Goal: Information Seeking & Learning: Find specific fact

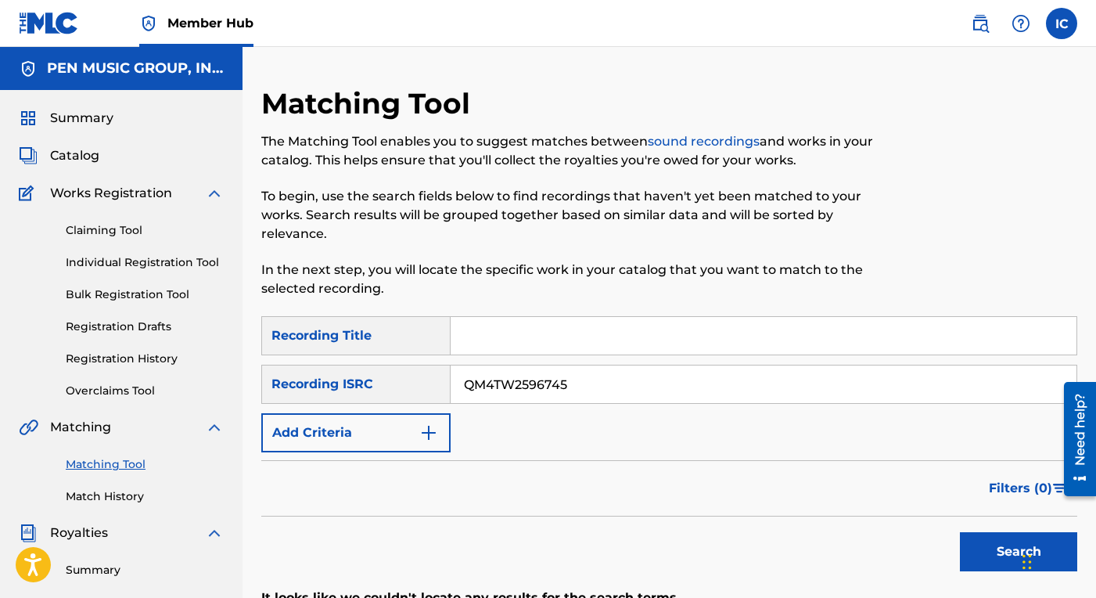
drag, startPoint x: 574, startPoint y: 383, endPoint x: 457, endPoint y: 391, distance: 116.9
click at [457, 391] on input "QM4TW2596745" at bounding box center [764, 384] width 626 height 38
click at [85, 152] on span "Catalog" at bounding box center [74, 155] width 49 height 19
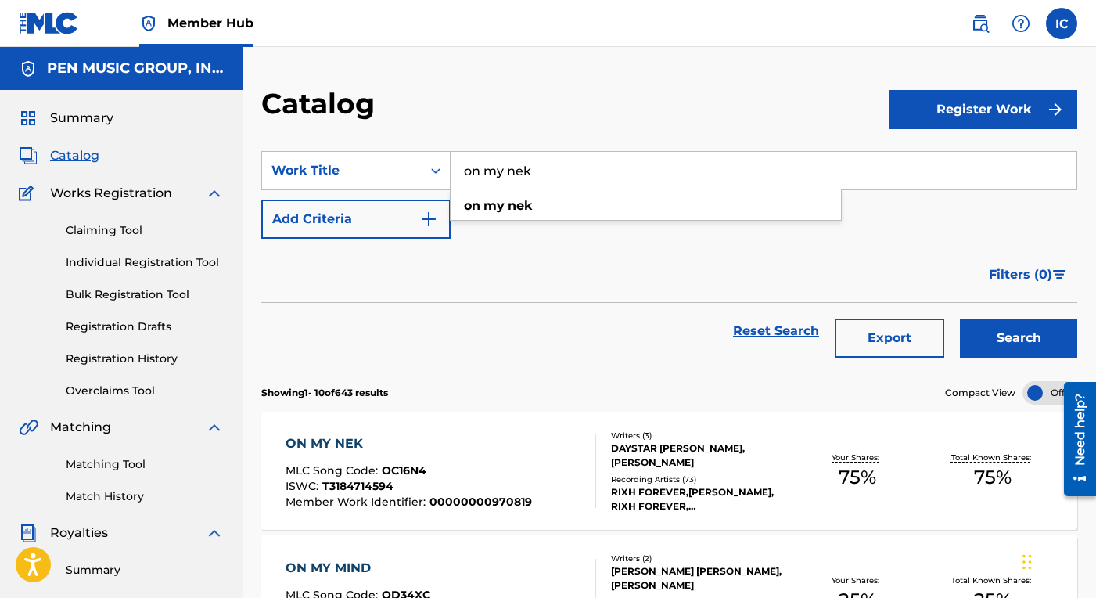
drag, startPoint x: 541, startPoint y: 171, endPoint x: 459, endPoint y: 171, distance: 81.4
click at [459, 171] on input "on my nek" at bounding box center [764, 171] width 626 height 38
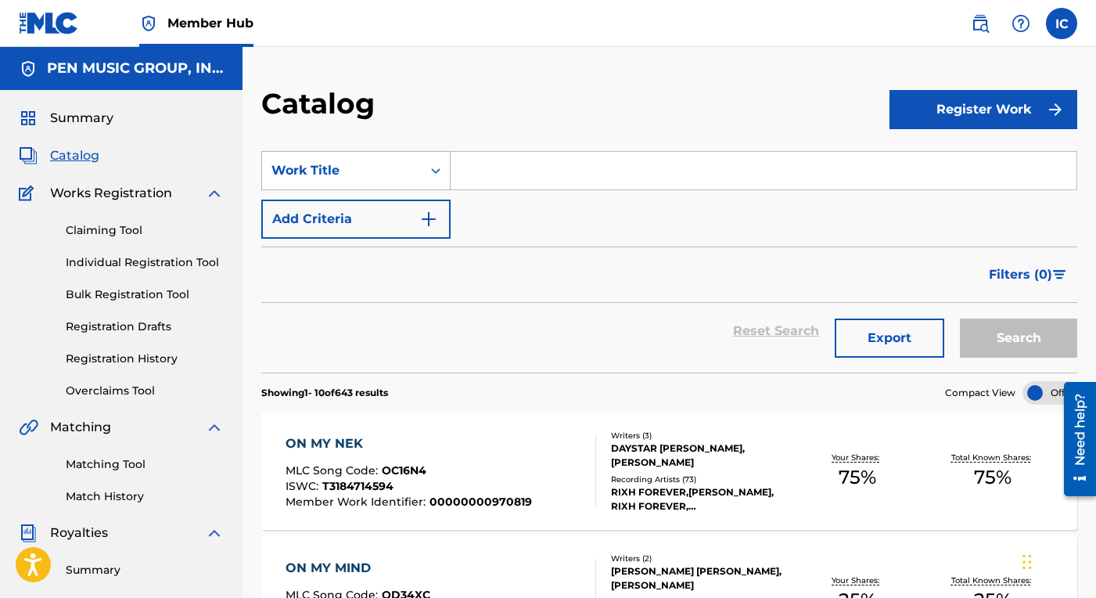
click at [433, 173] on icon "Search Form" at bounding box center [436, 171] width 16 height 16
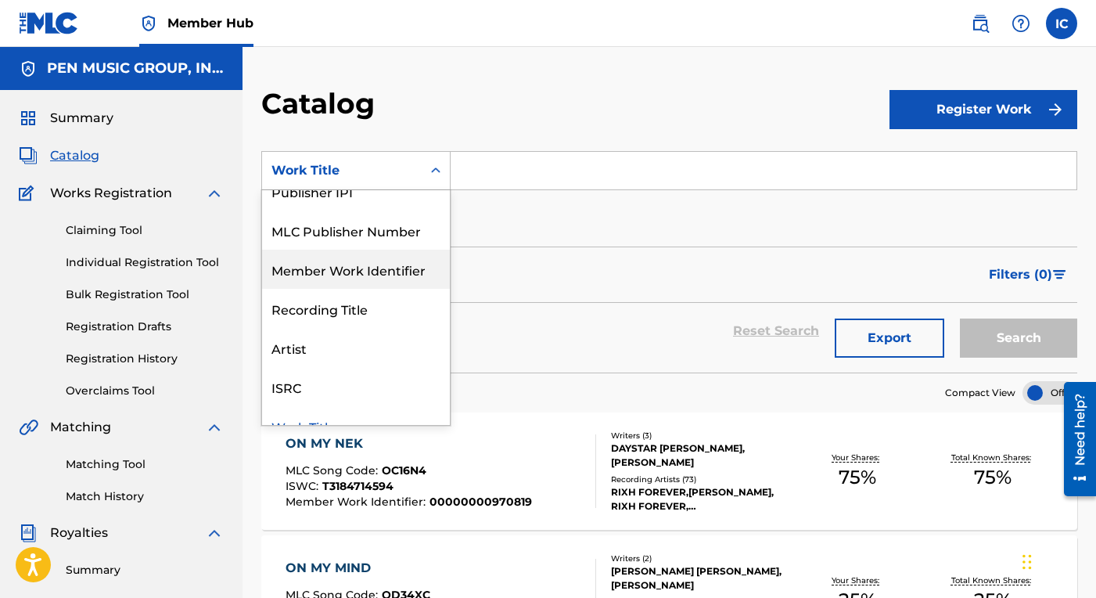
scroll to position [206, 0]
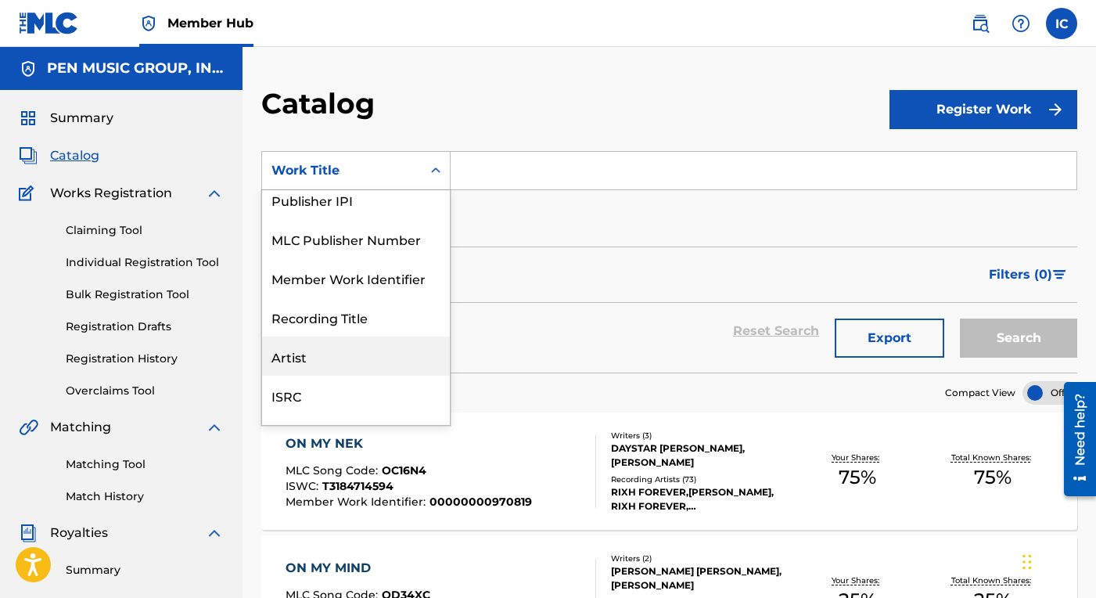
click at [356, 348] on div "Artist" at bounding box center [356, 356] width 188 height 39
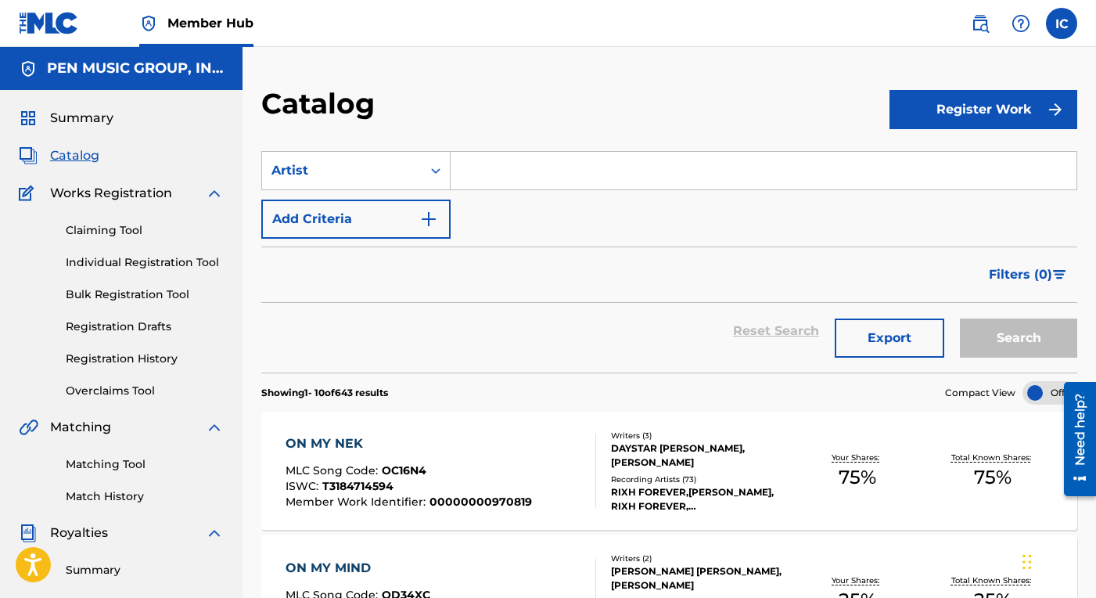
click at [475, 178] on input "Search Form" at bounding box center [764, 171] width 626 height 38
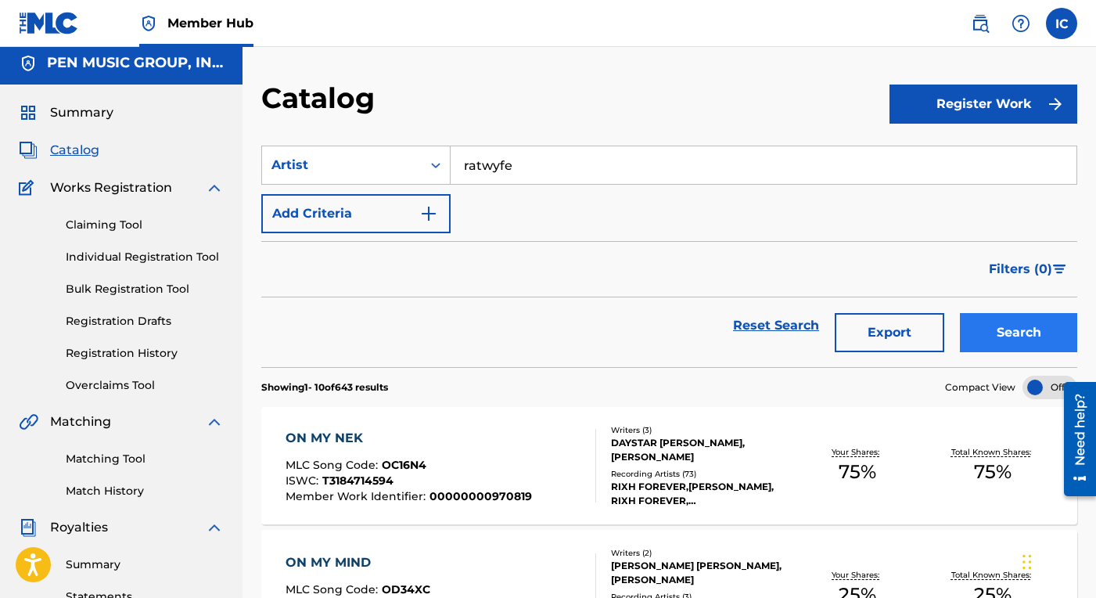
type input "ratwyfe"
click at [1023, 319] on button "Search" at bounding box center [1018, 332] width 117 height 39
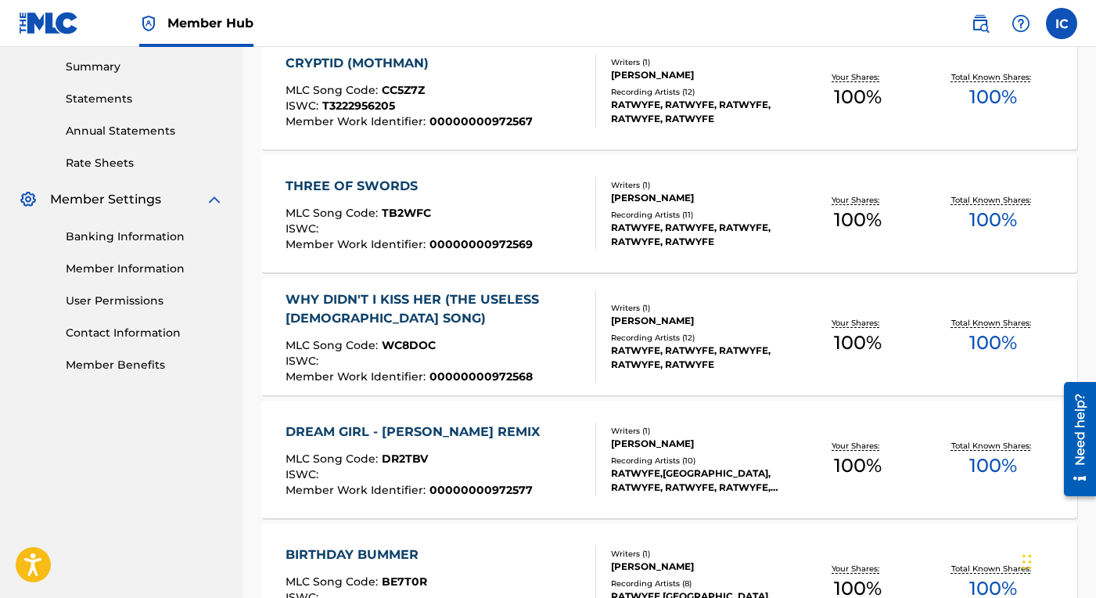
scroll to position [511, 0]
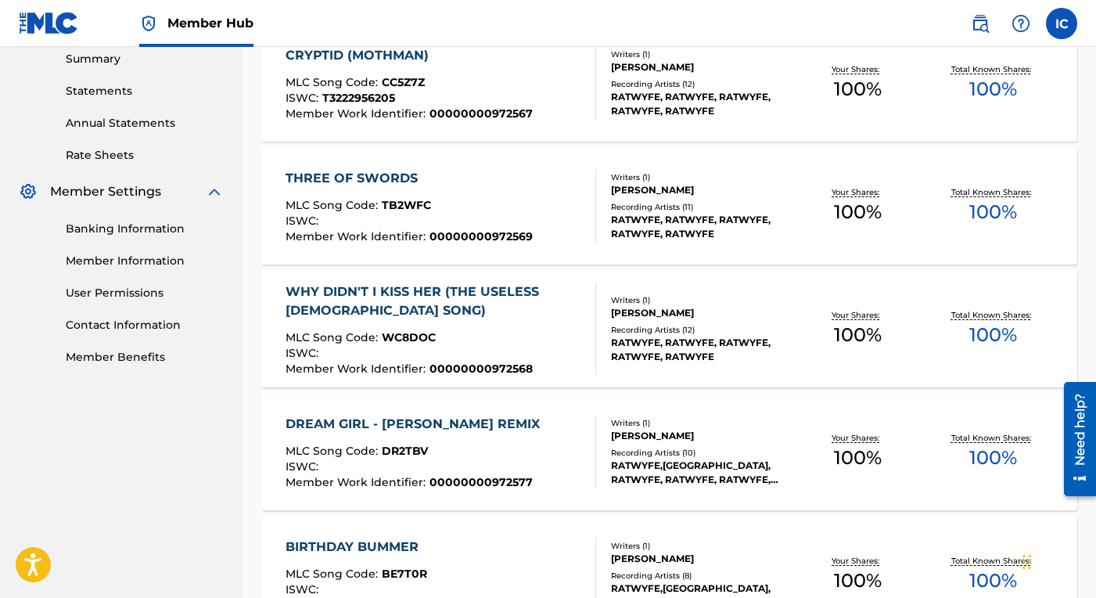
click at [495, 292] on div "WHY DIDN'T I KISS HER (THE USELESS [DEMOGRAPHIC_DATA] SONG)" at bounding box center [434, 302] width 297 height 38
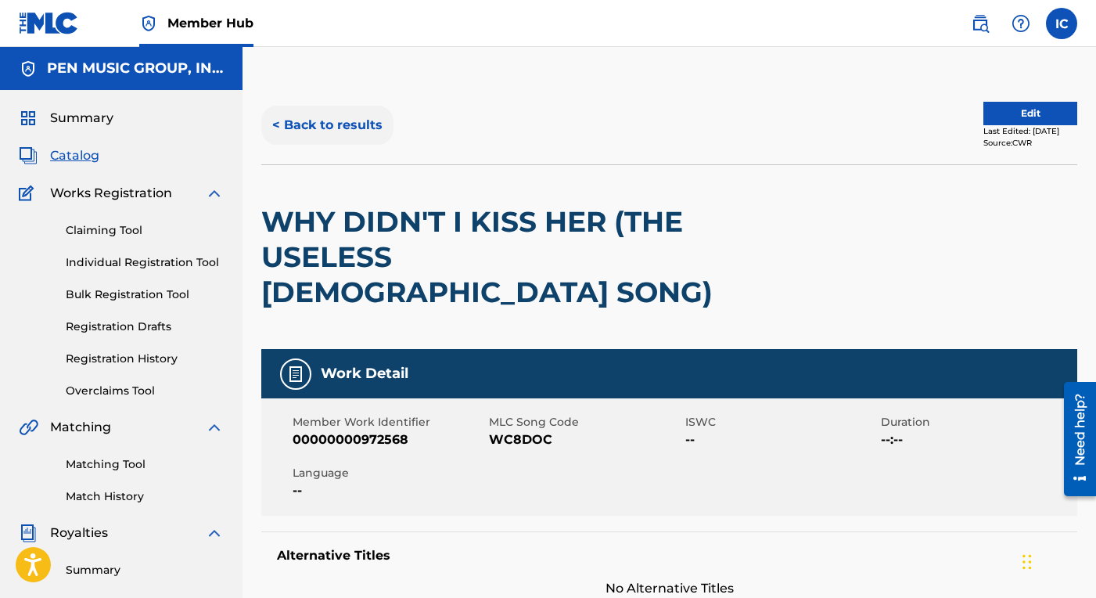
click at [340, 123] on button "< Back to results" at bounding box center [327, 125] width 132 height 39
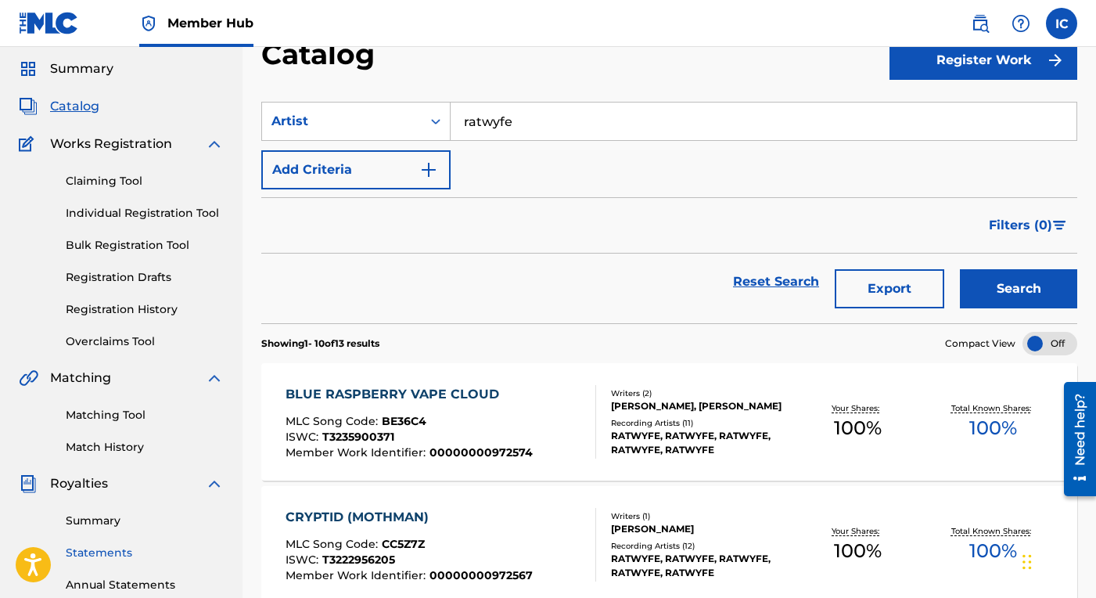
scroll to position [43, 0]
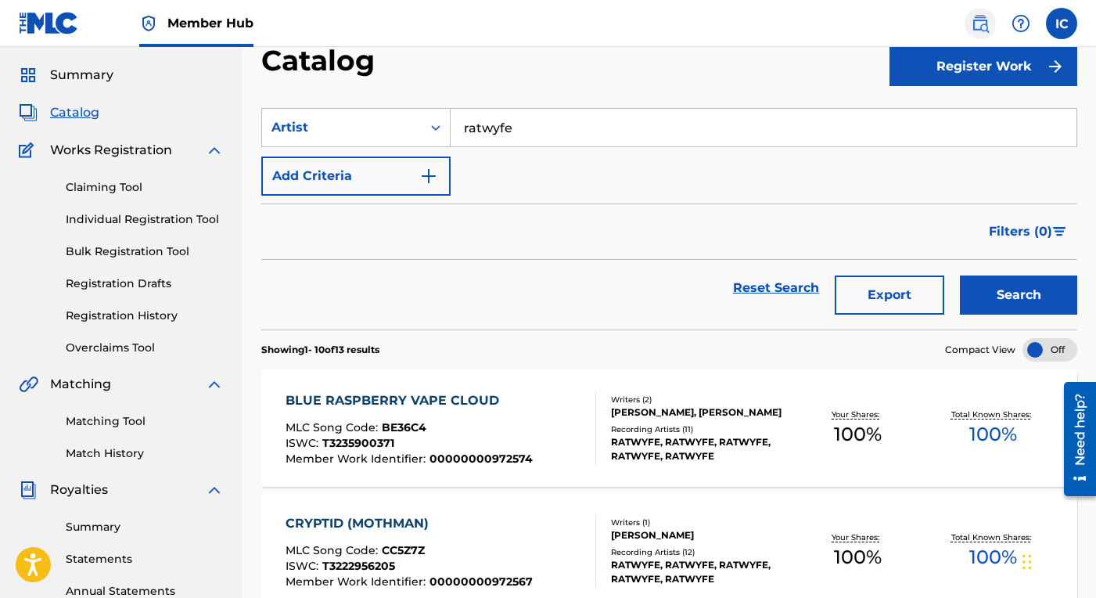
click at [971, 20] on img at bounding box center [980, 23] width 19 height 19
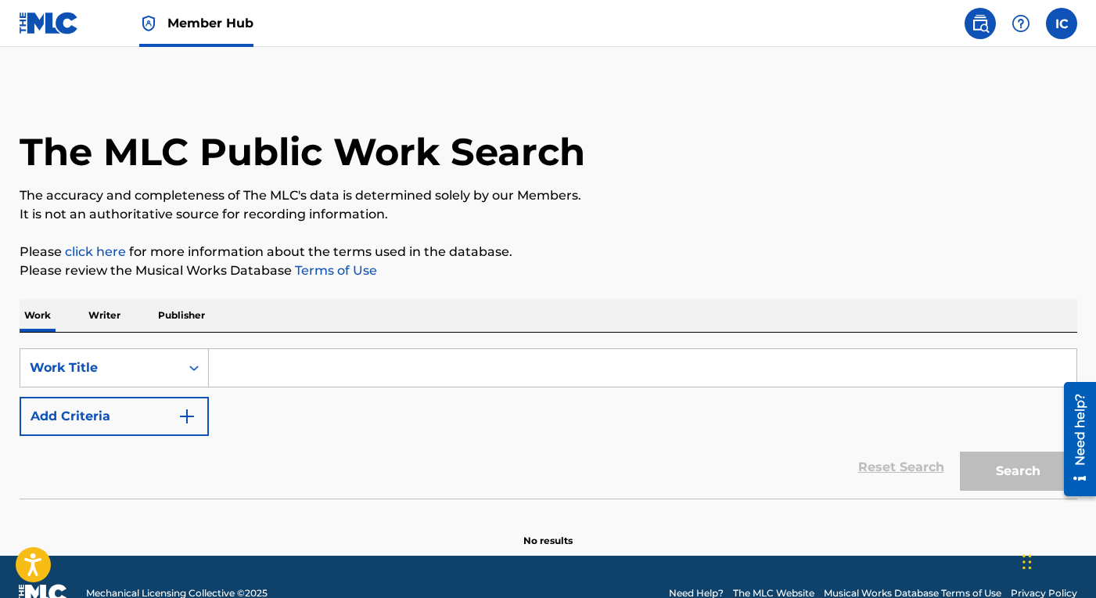
click at [499, 369] on input "Search Form" at bounding box center [643, 368] width 868 height 38
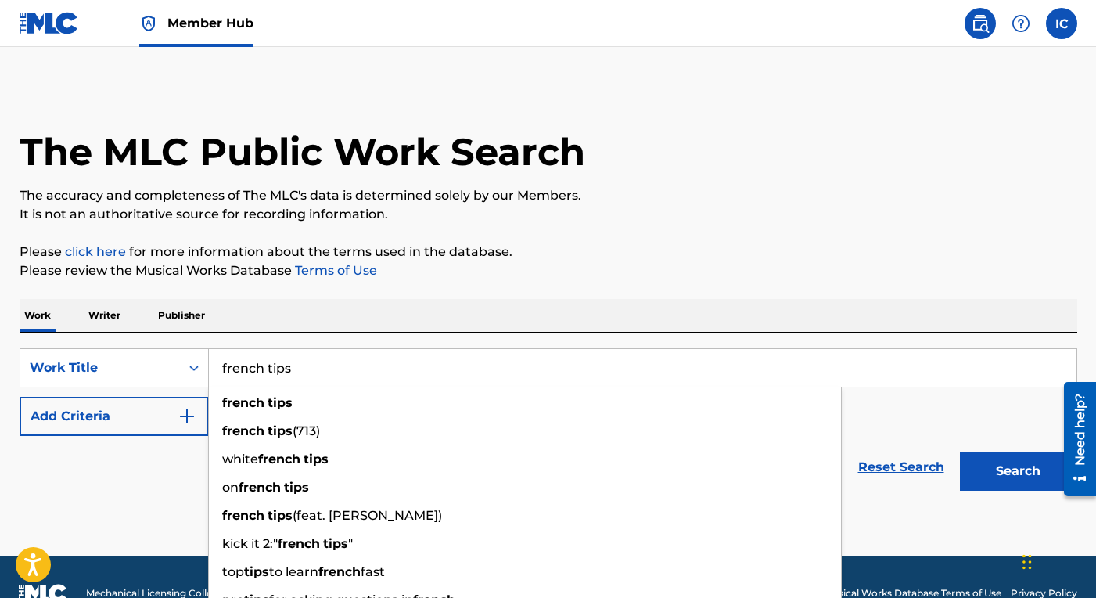
type input "french tips"
click at [960, 452] on button "Search" at bounding box center [1018, 471] width 117 height 39
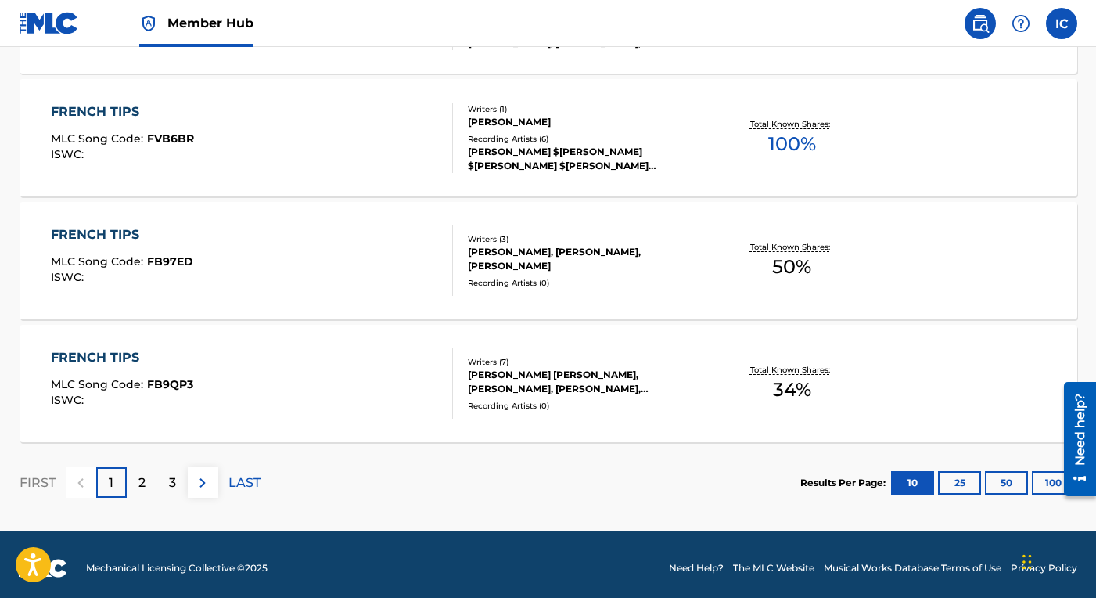
scroll to position [1315, 0]
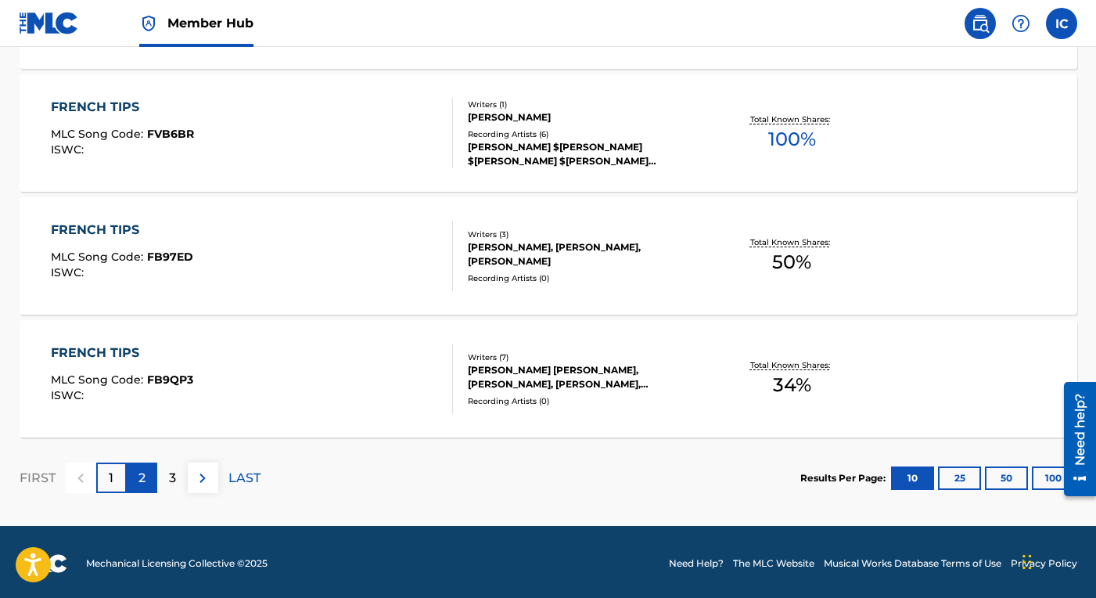
click at [143, 470] on p "2" at bounding box center [142, 478] width 7 height 19
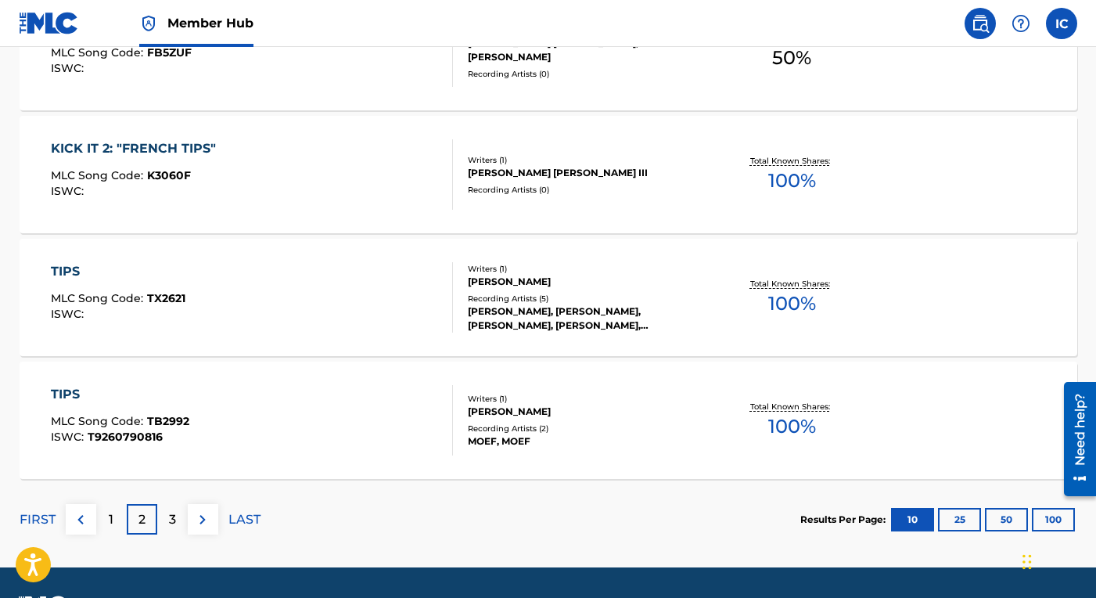
scroll to position [1276, 0]
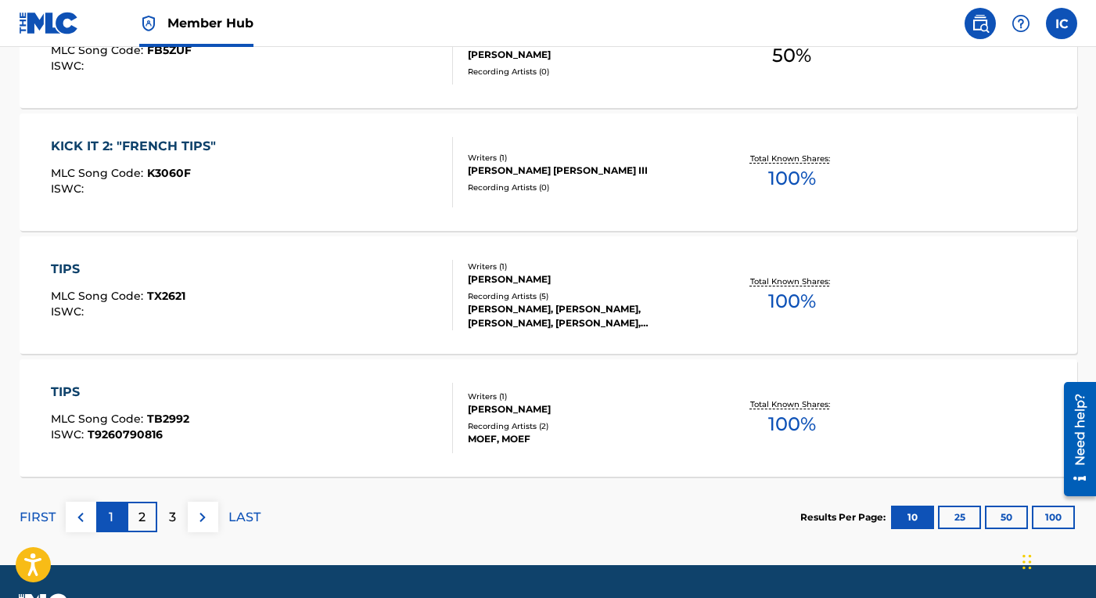
click at [117, 520] on div "1" at bounding box center [111, 517] width 31 height 31
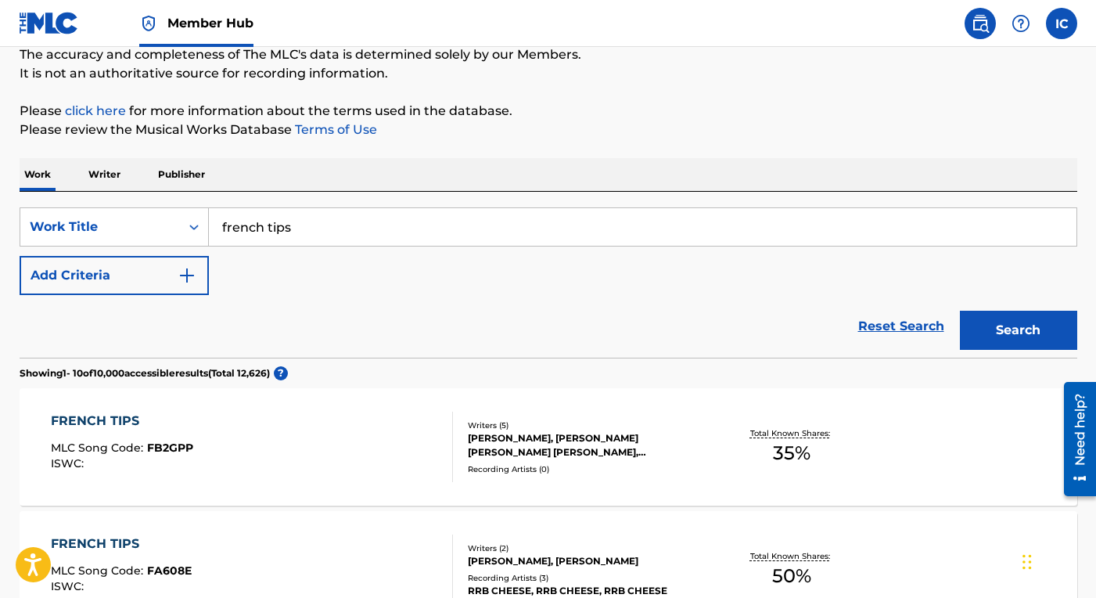
scroll to position [157, 0]
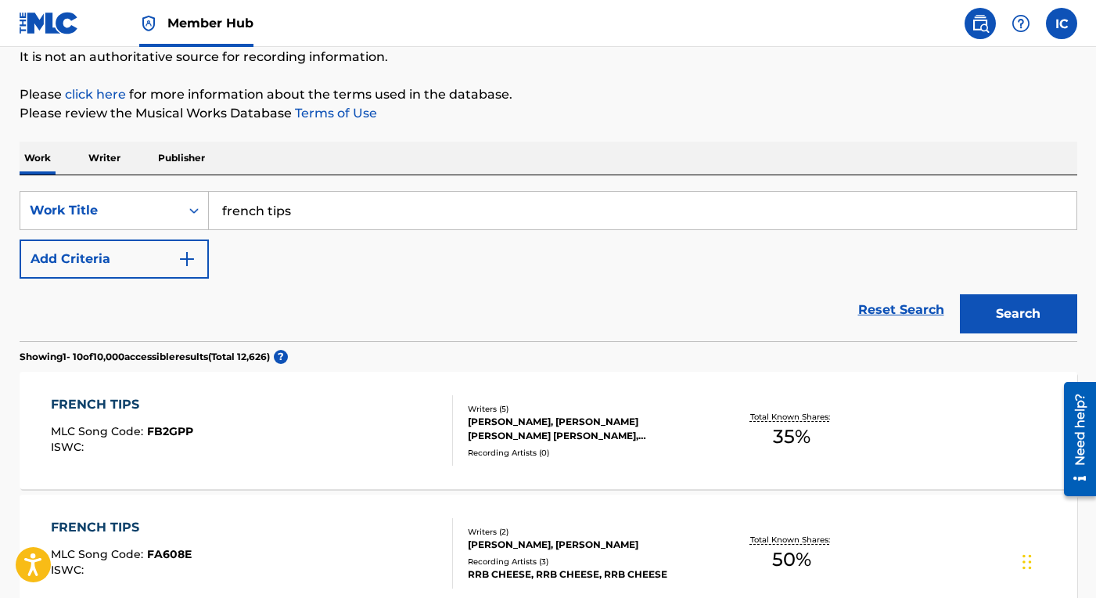
click at [119, 398] on div "FRENCH TIPS" at bounding box center [122, 404] width 142 height 19
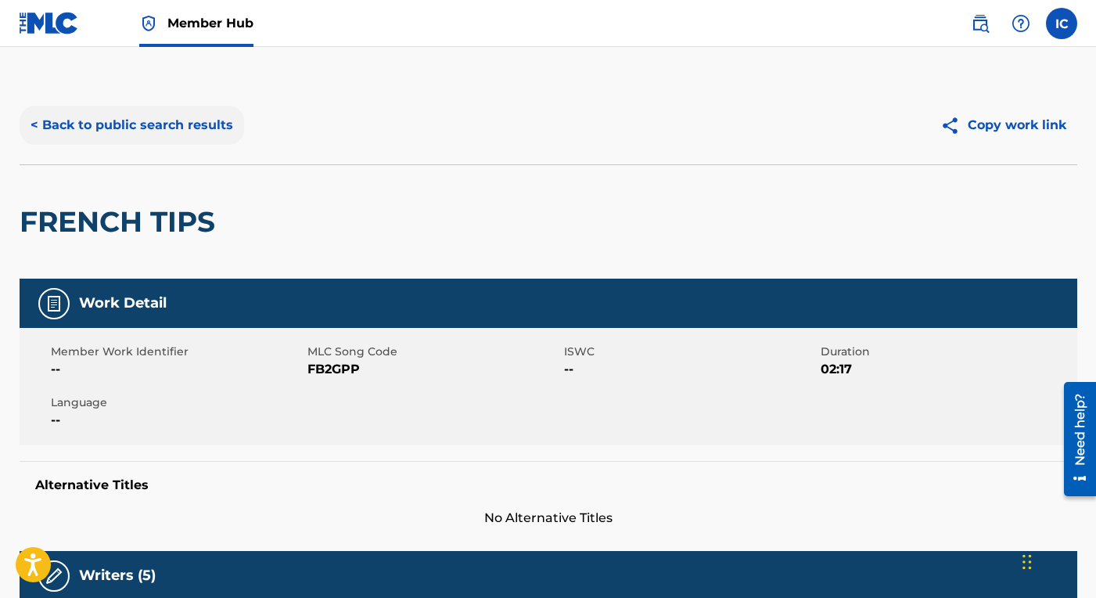
click at [218, 122] on button "< Back to public search results" at bounding box center [132, 125] width 225 height 39
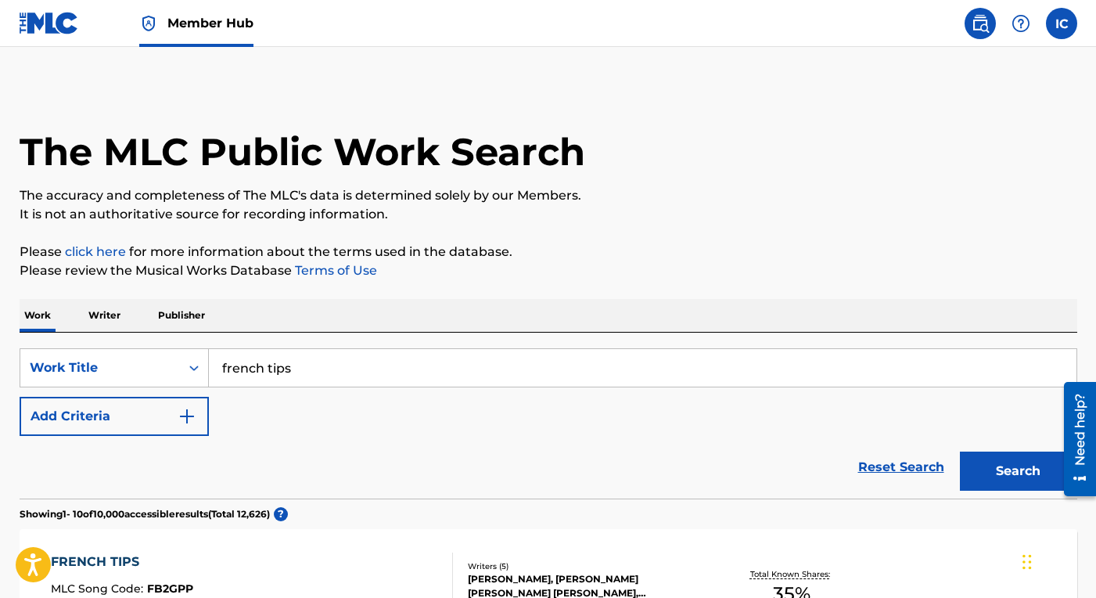
click at [211, 25] on span "Member Hub" at bounding box center [210, 23] width 86 height 18
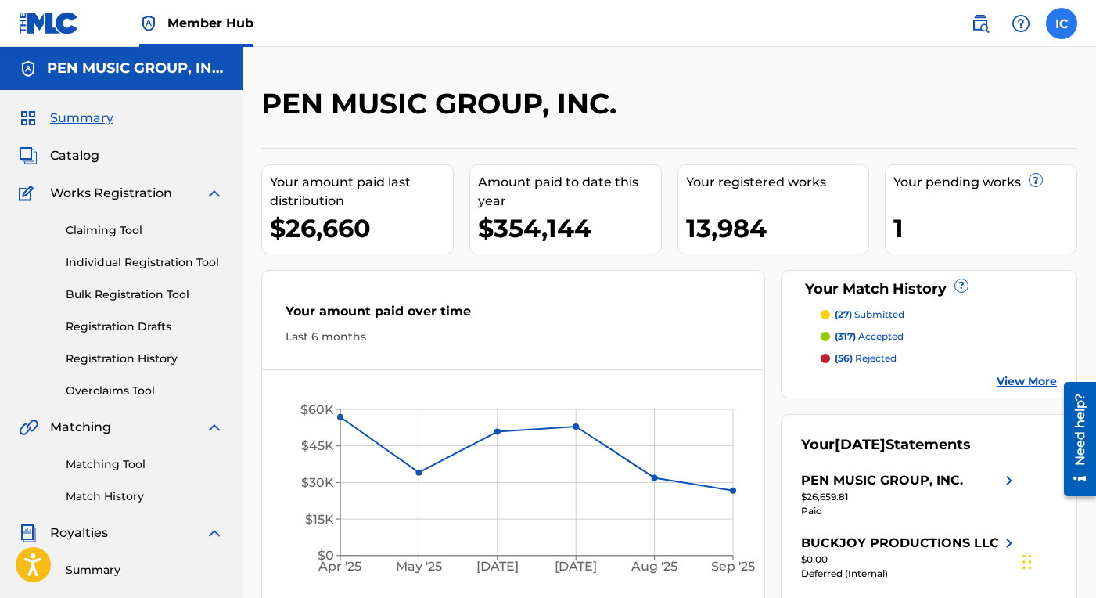
click at [1063, 29] on label at bounding box center [1061, 23] width 31 height 31
click at [1062, 23] on input "IC [PERSON_NAME] [EMAIL_ADDRESS][DOMAIN_NAME] Notification Preferences Profile …" at bounding box center [1062, 23] width 0 height 0
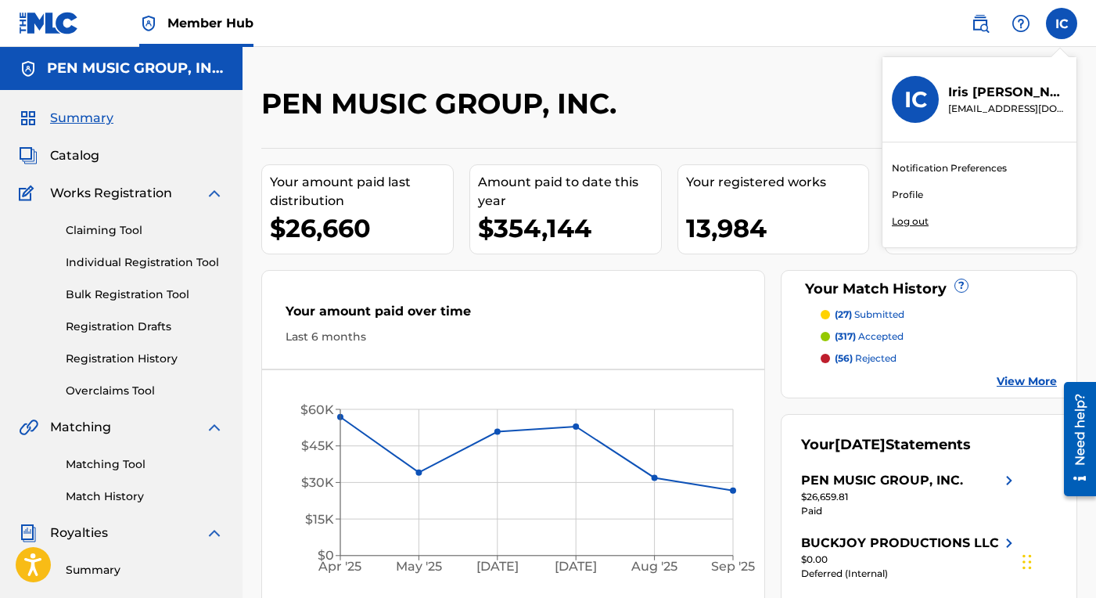
click at [922, 224] on p "Log out" at bounding box center [910, 221] width 37 height 14
click at [1062, 23] on input "IC [PERSON_NAME] [EMAIL_ADDRESS][DOMAIN_NAME] Notification Preferences Profile …" at bounding box center [1062, 23] width 0 height 0
